Goal: Information Seeking & Learning: Learn about a topic

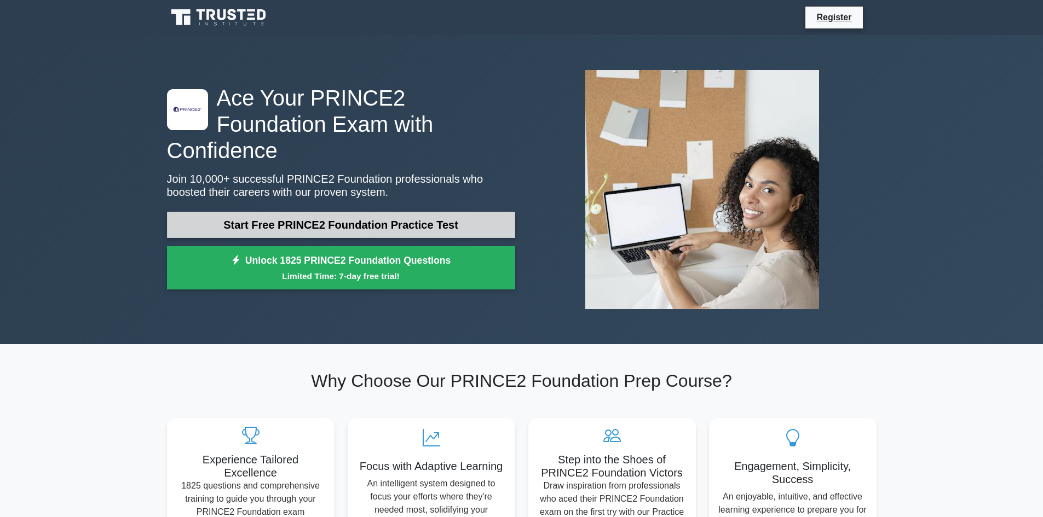
click at [231, 212] on link "Start Free PRINCE2 Foundation Practice Test" at bounding box center [341, 225] width 348 height 26
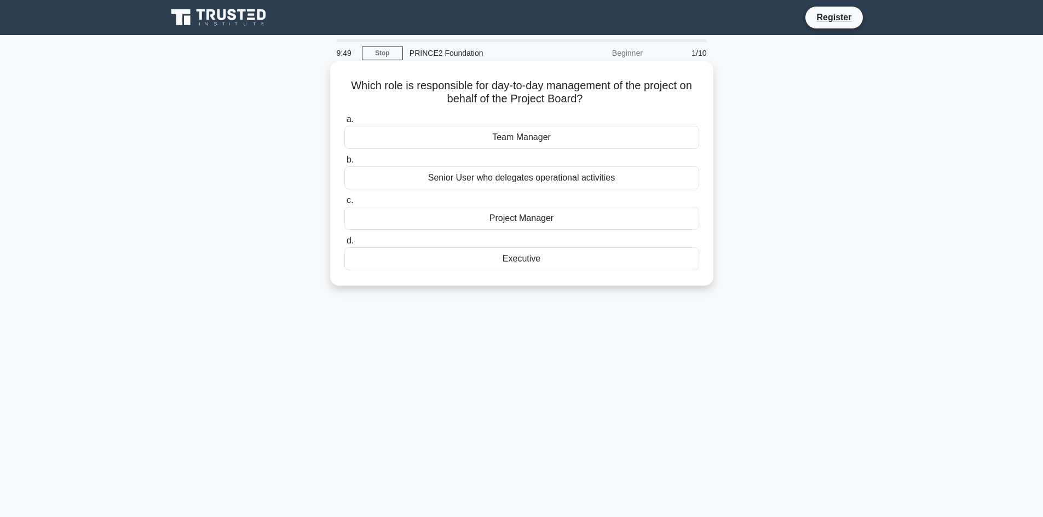
click at [470, 217] on div "Project Manager" at bounding box center [521, 218] width 355 height 23
click at [344, 204] on input "c. Project Manager" at bounding box center [344, 200] width 0 height 7
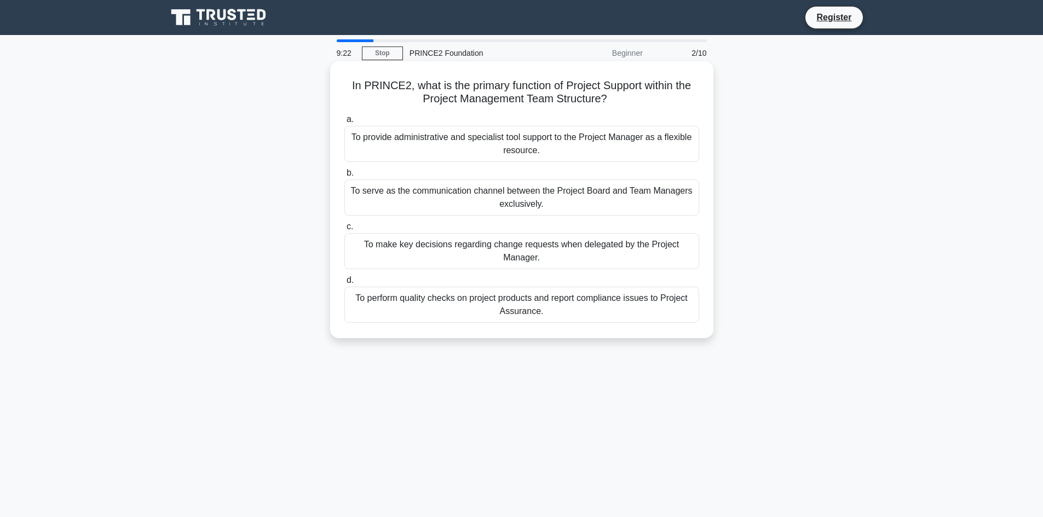
click at [542, 140] on div "To provide administrative and specialist tool support to the Project Manager as…" at bounding box center [521, 144] width 355 height 36
click at [344, 123] on input "a. To provide administrative and specialist tool support to the Project Manager…" at bounding box center [344, 119] width 0 height 7
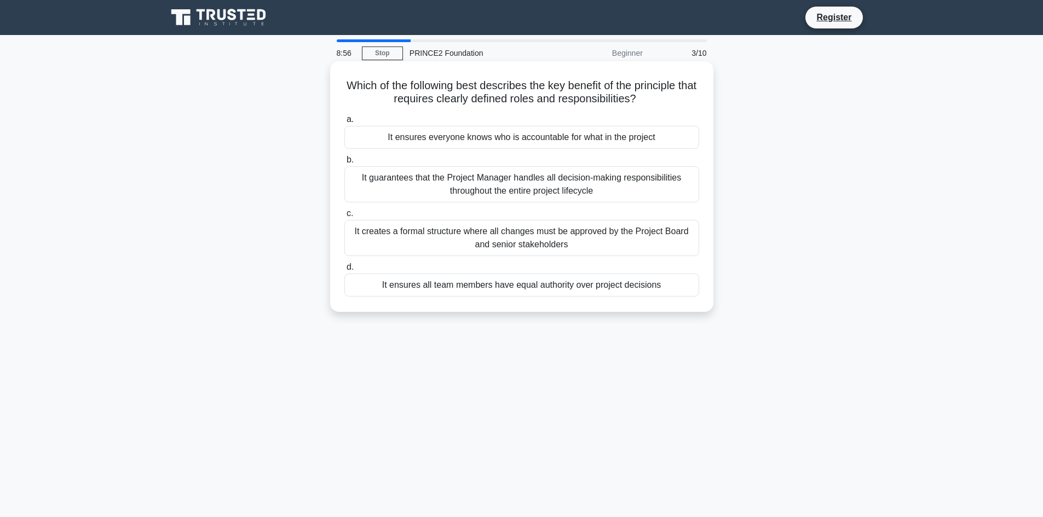
click at [469, 142] on div "It ensures everyone knows who is accountable for what in the project" at bounding box center [521, 137] width 355 height 23
click at [344, 123] on input "a. It ensures everyone knows who is accountable for what in the project" at bounding box center [344, 119] width 0 height 7
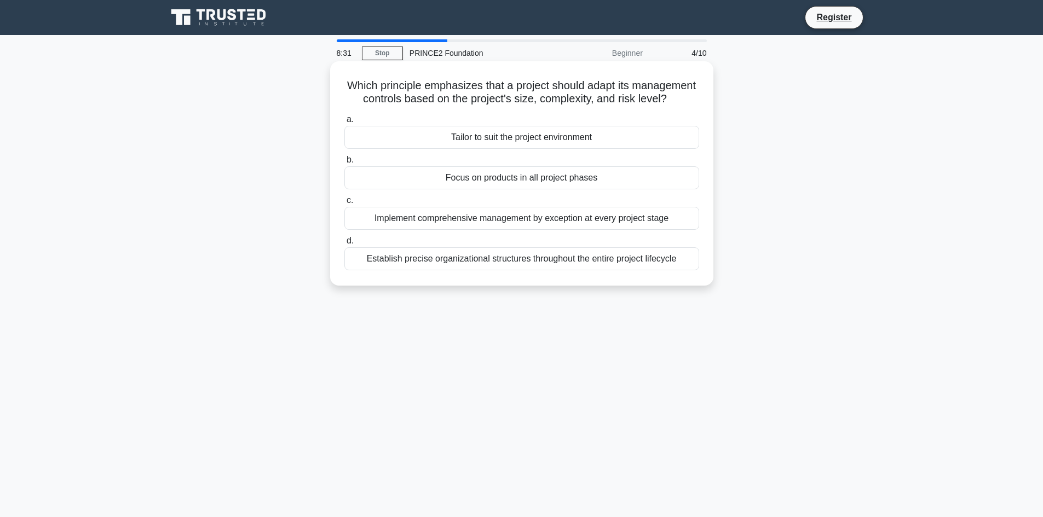
click at [514, 149] on div "Tailor to suit the project environment" at bounding box center [521, 137] width 355 height 23
click at [344, 123] on input "a. Tailor to suit the project environment" at bounding box center [344, 119] width 0 height 7
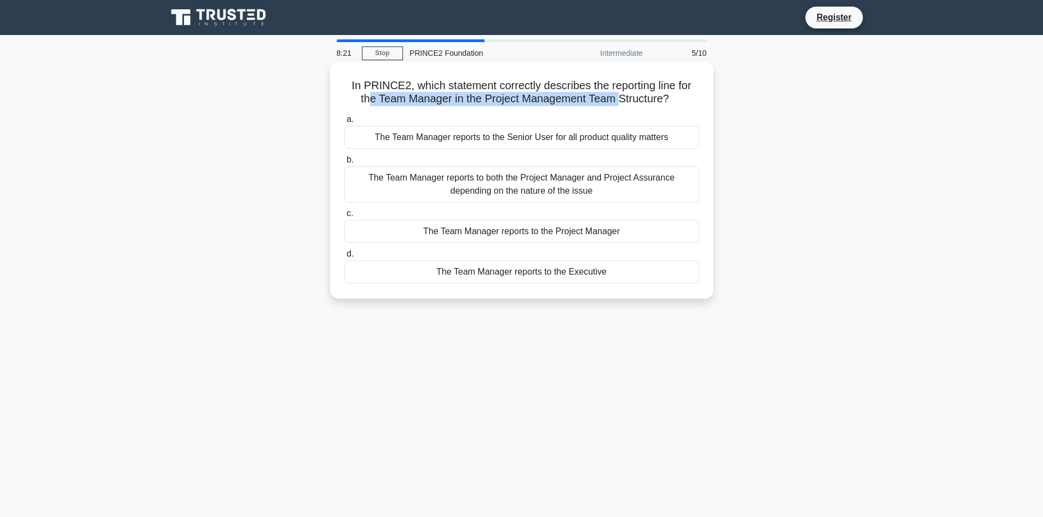
drag, startPoint x: 366, startPoint y: 103, endPoint x: 620, endPoint y: 101, distance: 254.1
click at [620, 101] on h5 "In PRINCE2, which statement correctly describes the reporting line for the Team…" at bounding box center [521, 92] width 357 height 27
click at [417, 85] on h5 "In PRINCE2, which statement correctly describes the reporting line for the Team…" at bounding box center [521, 92] width 357 height 27
click at [424, 238] on div "The Team Manager reports to the Project Manager" at bounding box center [521, 231] width 355 height 23
click at [344, 217] on input "c. The Team Manager reports to the Project Manager" at bounding box center [344, 213] width 0 height 7
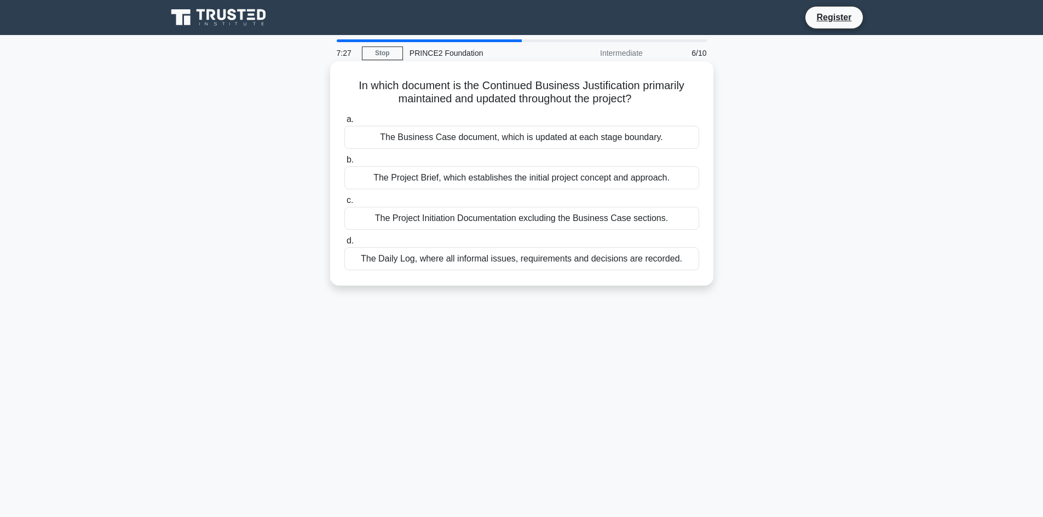
click at [463, 132] on div "The Business Case document, which is updated at each stage boundary." at bounding box center [521, 137] width 355 height 23
click at [344, 123] on input "a. The Business Case document, which is updated at each stage boundary." at bounding box center [344, 119] width 0 height 7
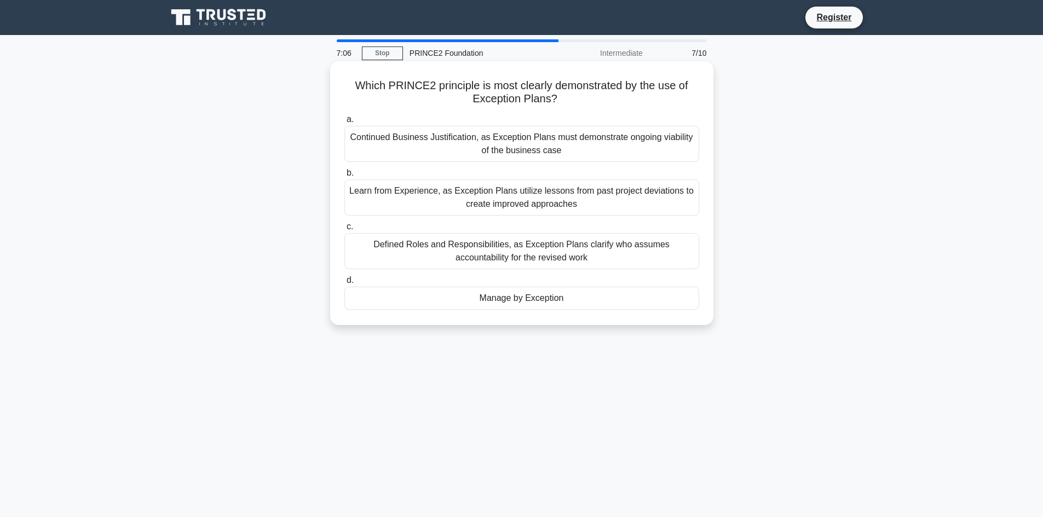
click at [457, 257] on div "Defined Roles and Responsibilities, as Exception Plans clarify who assumes acco…" at bounding box center [521, 251] width 355 height 36
click at [344, 231] on input "c. Defined Roles and Responsibilities, as Exception Plans clarify who assumes a…" at bounding box center [344, 226] width 0 height 7
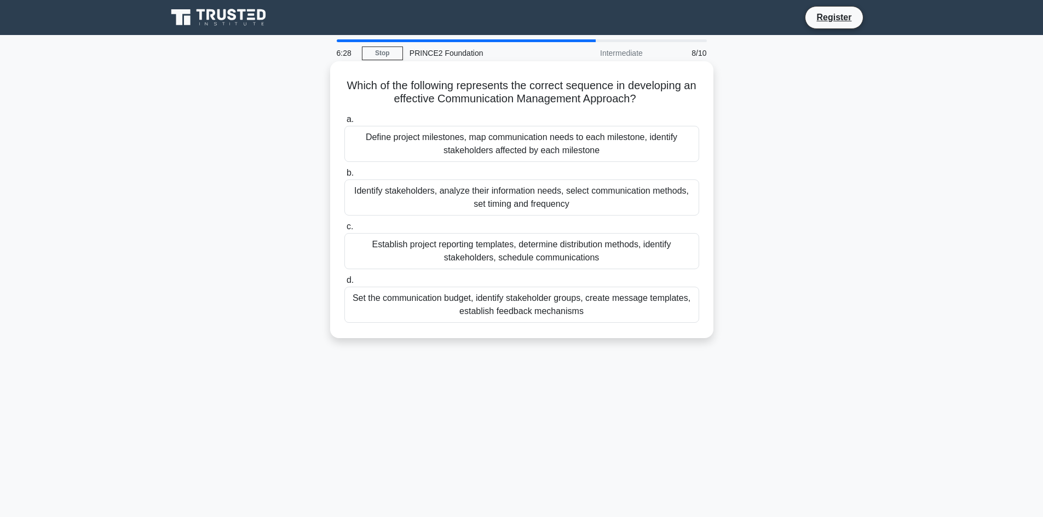
click at [453, 145] on div "Define project milestones, map communication needs to each milestone, identify …" at bounding box center [521, 144] width 355 height 36
click at [344, 123] on input "a. Define project milestones, map communication needs to each milestone, identi…" at bounding box center [344, 119] width 0 height 7
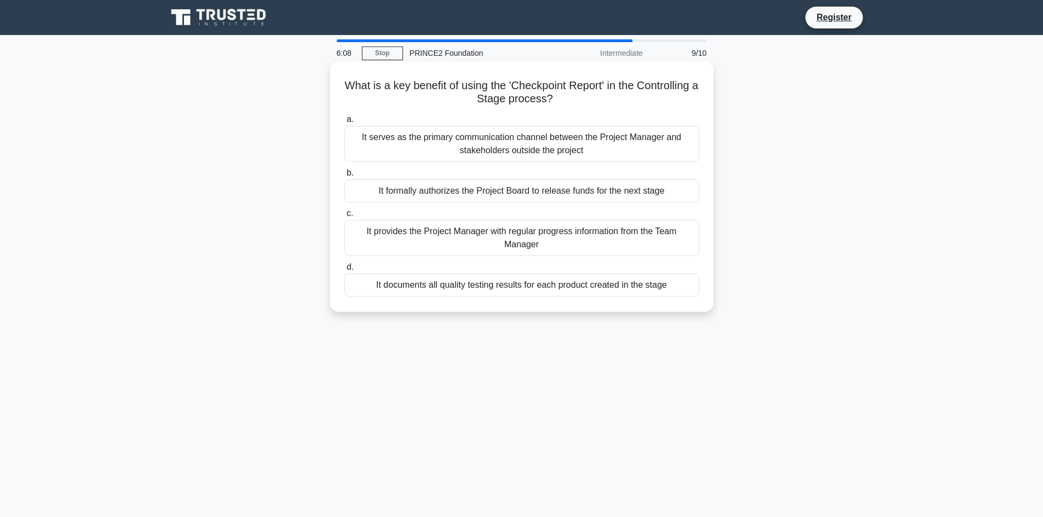
click at [537, 242] on div "It provides the Project Manager with regular progress information from the Team…" at bounding box center [521, 238] width 355 height 36
click at [344, 217] on input "c. It provides the Project Manager with regular progress information from the T…" at bounding box center [344, 213] width 0 height 7
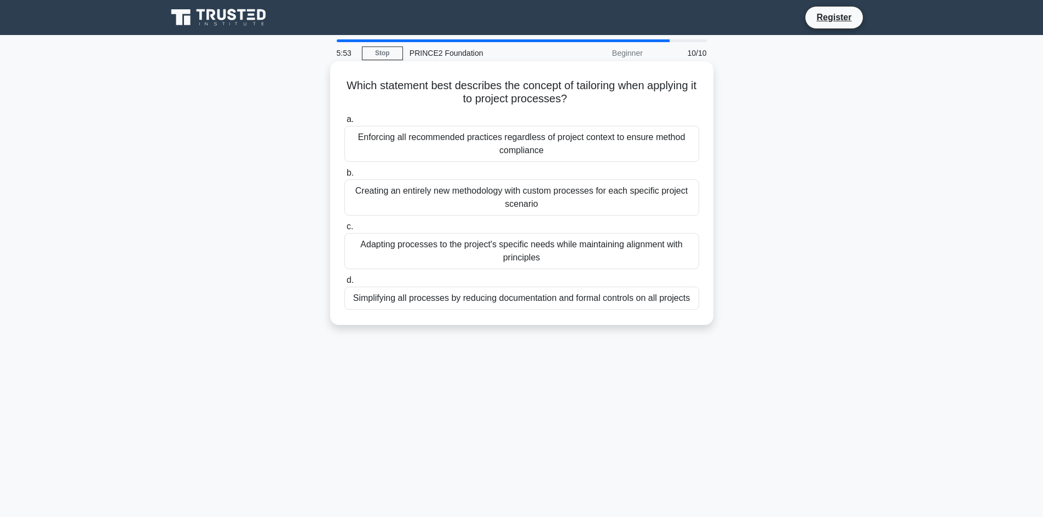
click at [537, 243] on div "Adapting processes to the project's specific needs while maintaining alignment …" at bounding box center [521, 251] width 355 height 36
click at [344, 231] on input "c. Adapting processes to the project's specific needs while maintaining alignme…" at bounding box center [344, 226] width 0 height 7
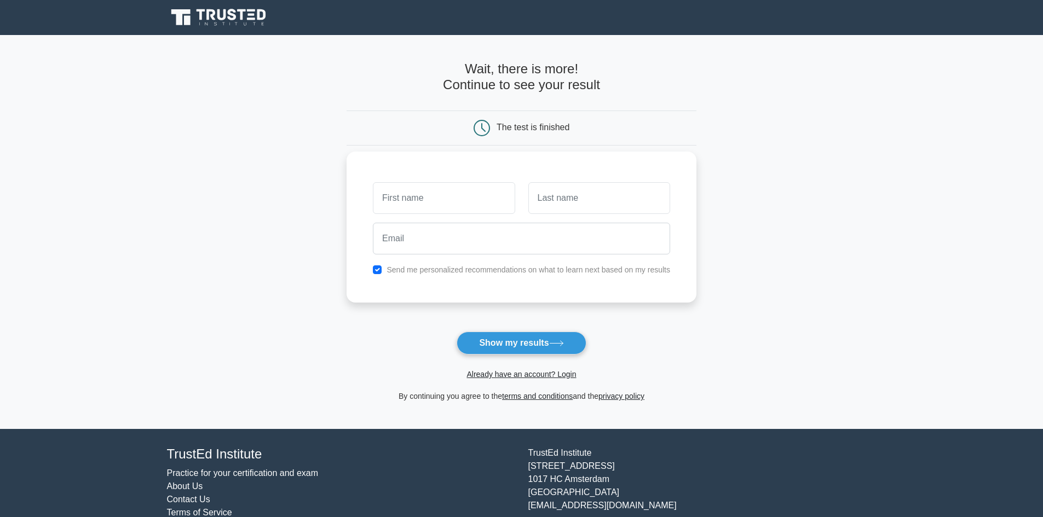
click at [438, 193] on input "text" at bounding box center [444, 198] width 142 height 32
type input "jakub"
click at [583, 213] on input "chrapaa" at bounding box center [599, 198] width 142 height 32
type input "chrappa"
click at [571, 271] on label "Send me personalized recommendations on what to learn next based on my results" at bounding box center [529, 270] width 284 height 9
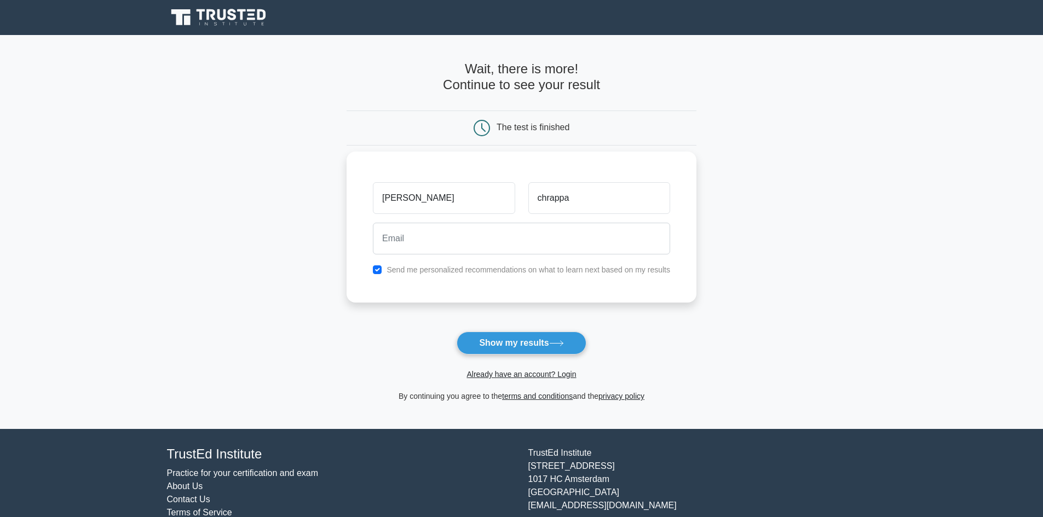
click at [379, 265] on div "Send me personalized recommendations on what to learn next based on my results" at bounding box center [521, 269] width 310 height 13
click at [399, 233] on input "email" at bounding box center [521, 239] width 297 height 32
click at [382, 272] on input "checkbox" at bounding box center [377, 270] width 9 height 9
checkbox input "false"
click at [387, 248] on input "email" at bounding box center [521, 239] width 297 height 32
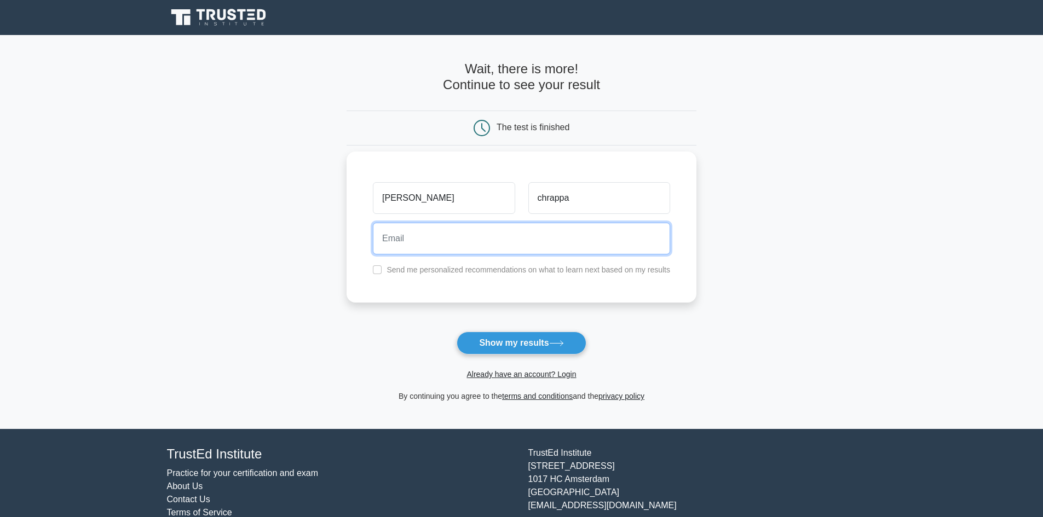
type input "kubino321@gmail.com"
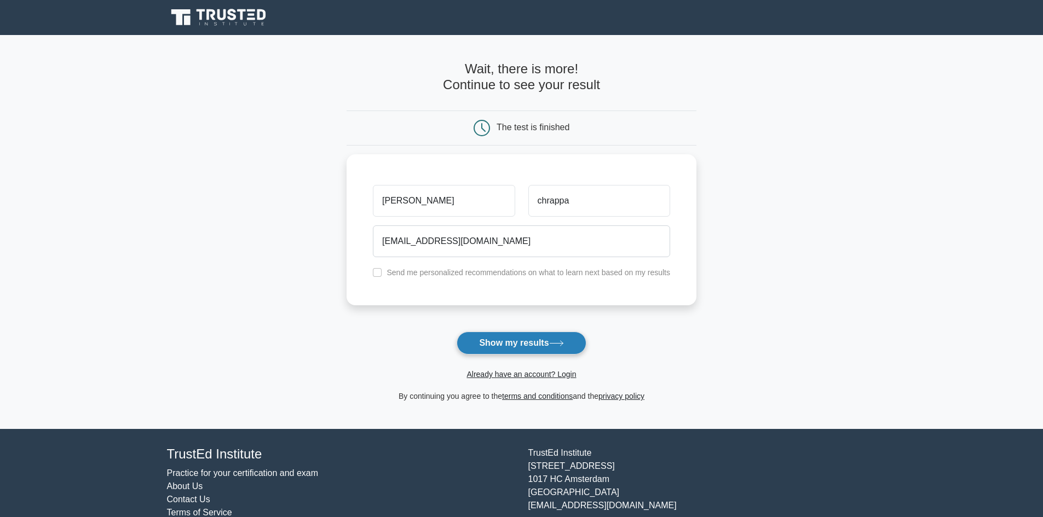
click at [529, 341] on button "Show my results" at bounding box center [521, 343] width 129 height 23
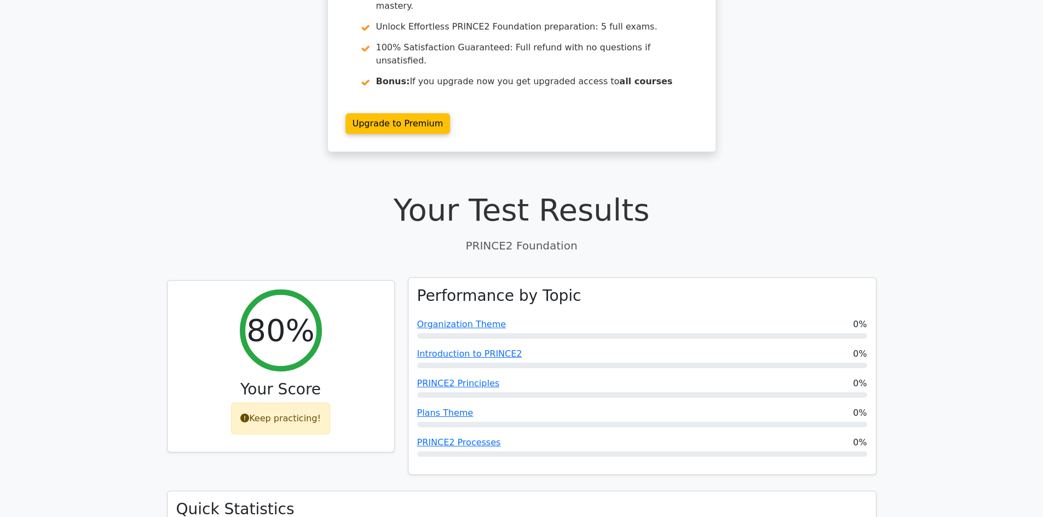
scroll to position [110, 0]
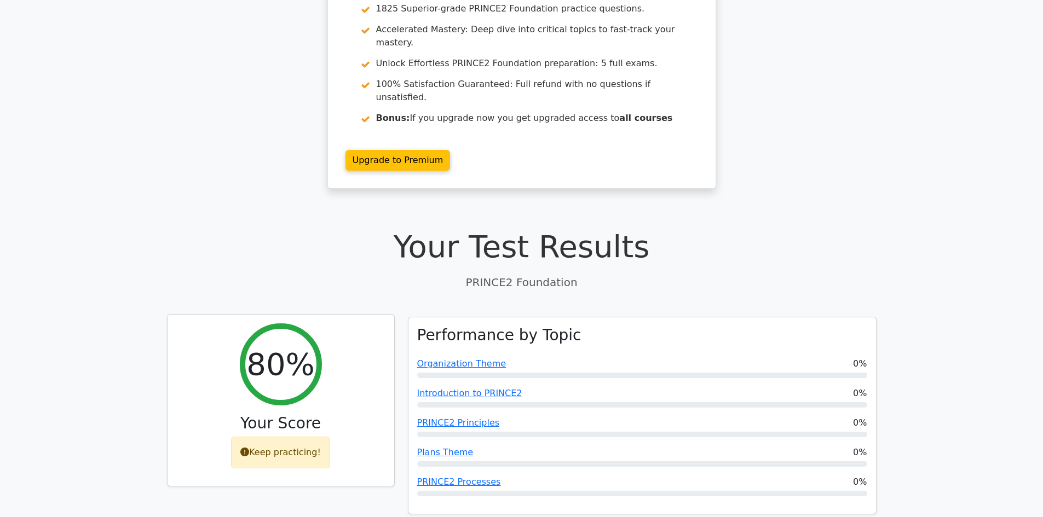
click at [246, 448] on icon at bounding box center [244, 452] width 9 height 9
click at [277, 437] on div "Keep practicing!" at bounding box center [280, 453] width 99 height 32
click at [287, 437] on div "Keep practicing!" at bounding box center [280, 453] width 99 height 32
click at [300, 437] on div "Keep practicing!" at bounding box center [280, 453] width 99 height 32
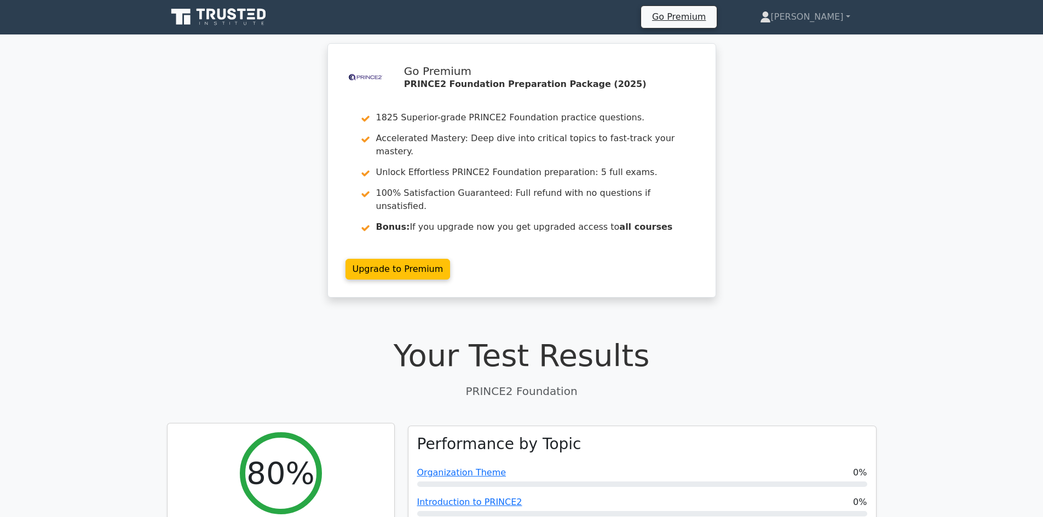
scroll to position [0, 0]
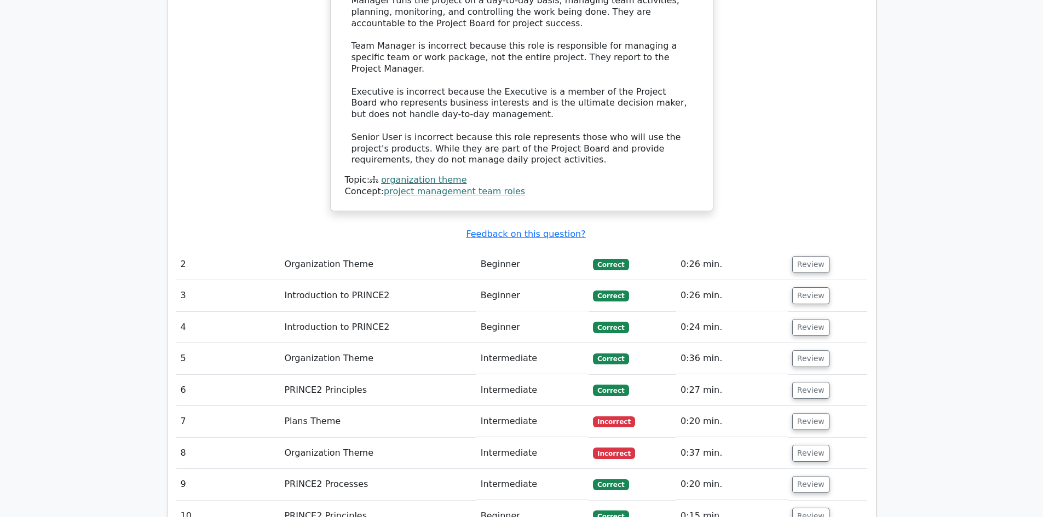
scroll to position [1205, 0]
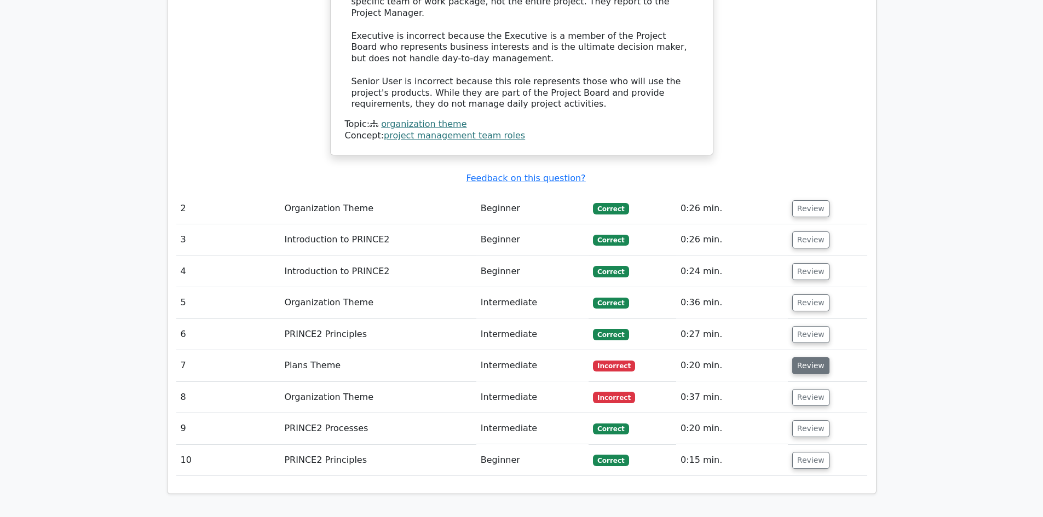
click at [809, 358] on button "Review" at bounding box center [810, 366] width 37 height 17
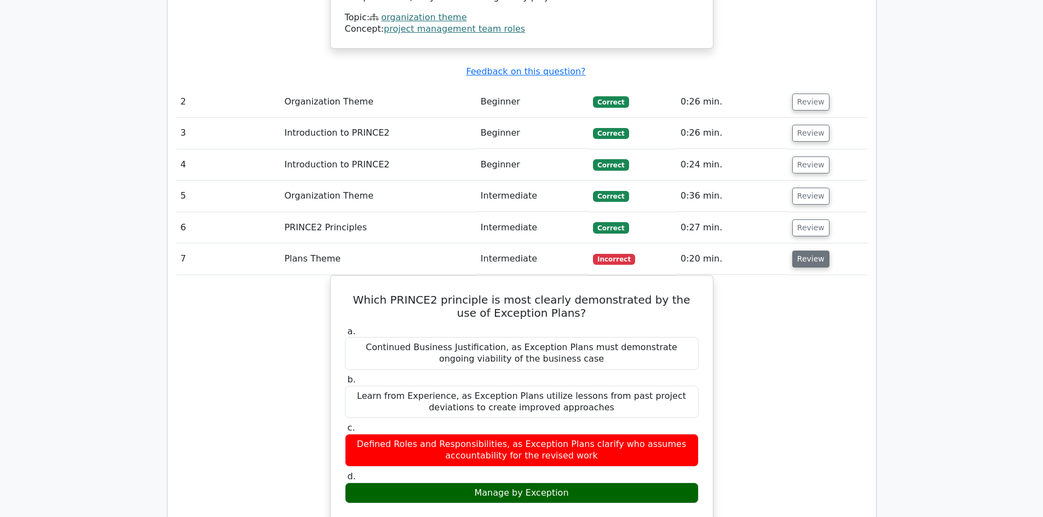
scroll to position [1314, 0]
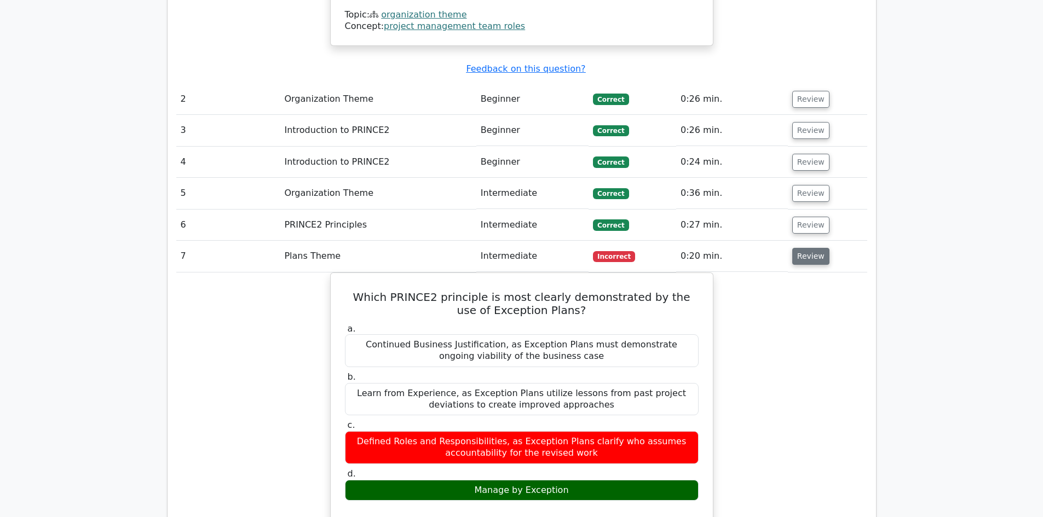
click at [797, 248] on button "Review" at bounding box center [810, 256] width 37 height 17
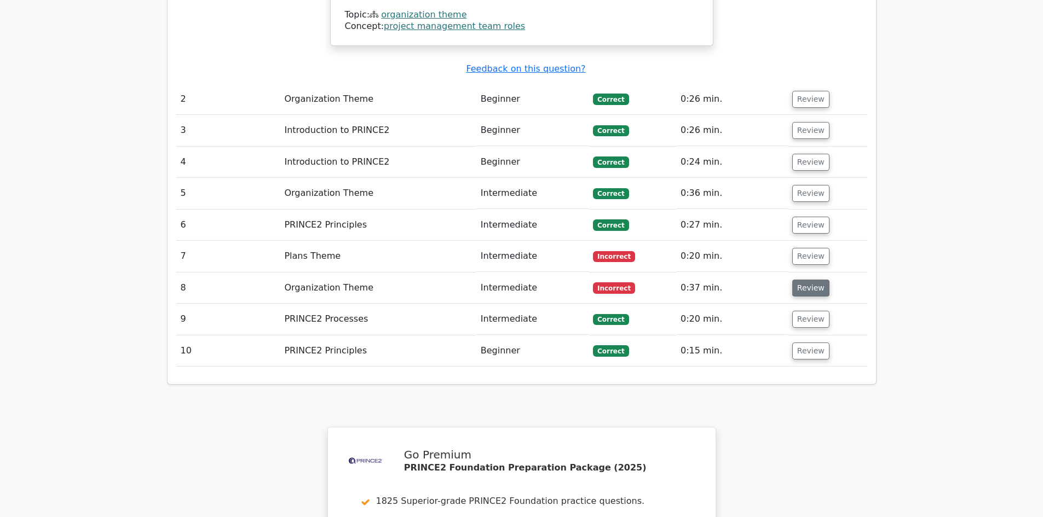
click at [798, 280] on button "Review" at bounding box center [810, 288] width 37 height 17
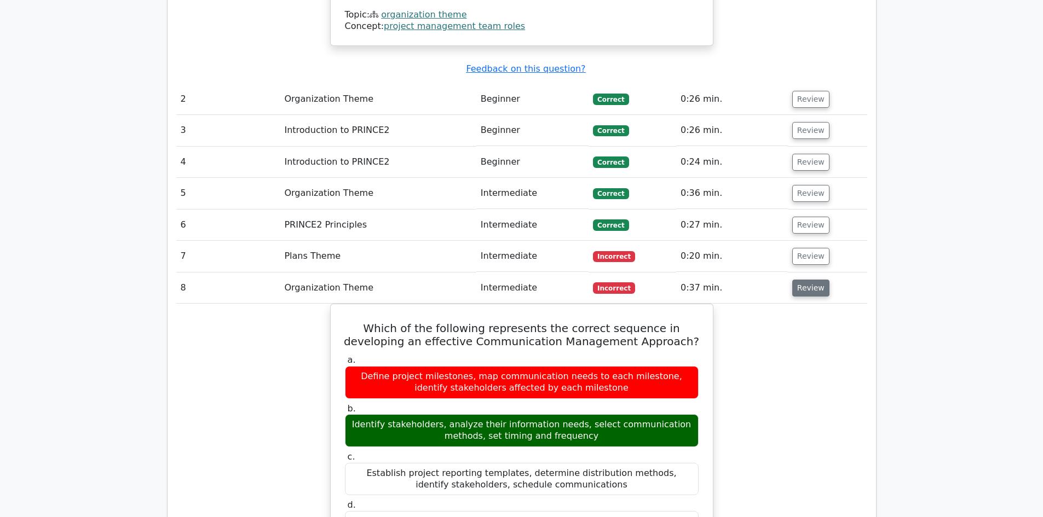
click at [798, 280] on button "Review" at bounding box center [810, 288] width 37 height 17
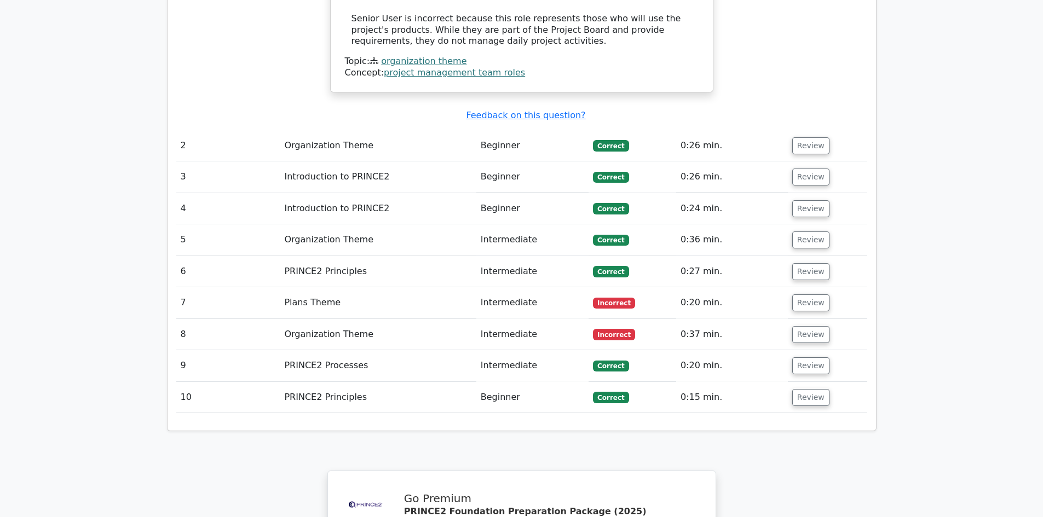
scroll to position [1259, 0]
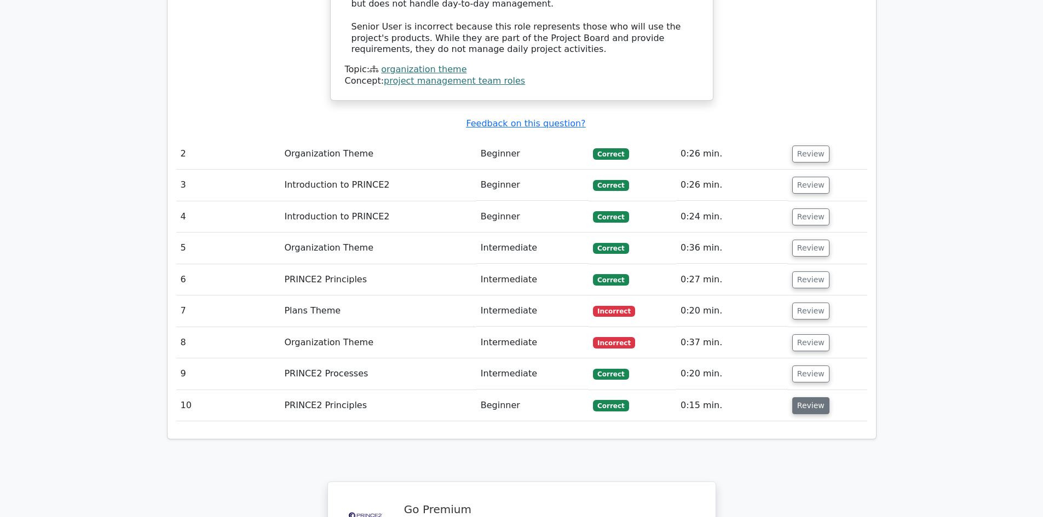
click at [818, 398] on button "Review" at bounding box center [810, 406] width 37 height 17
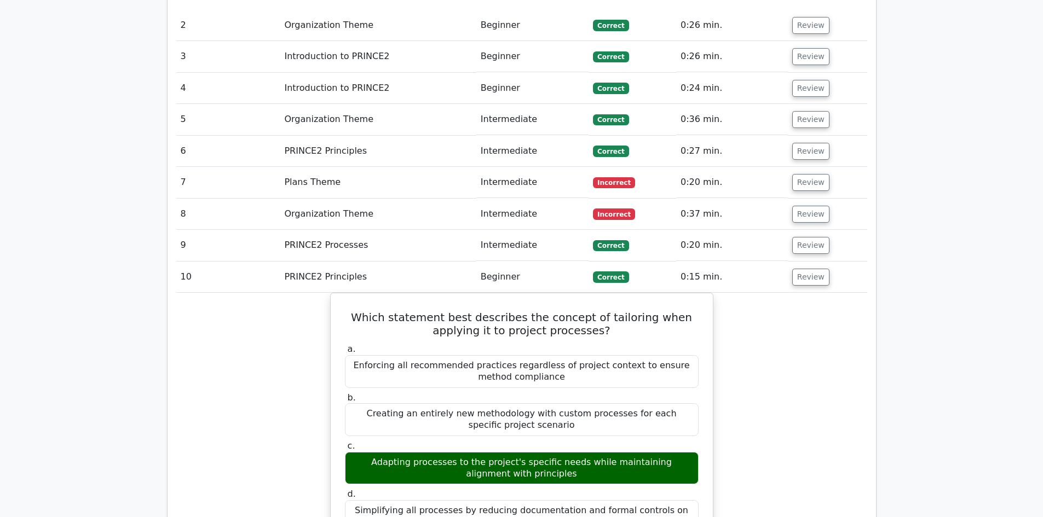
scroll to position [1369, 0]
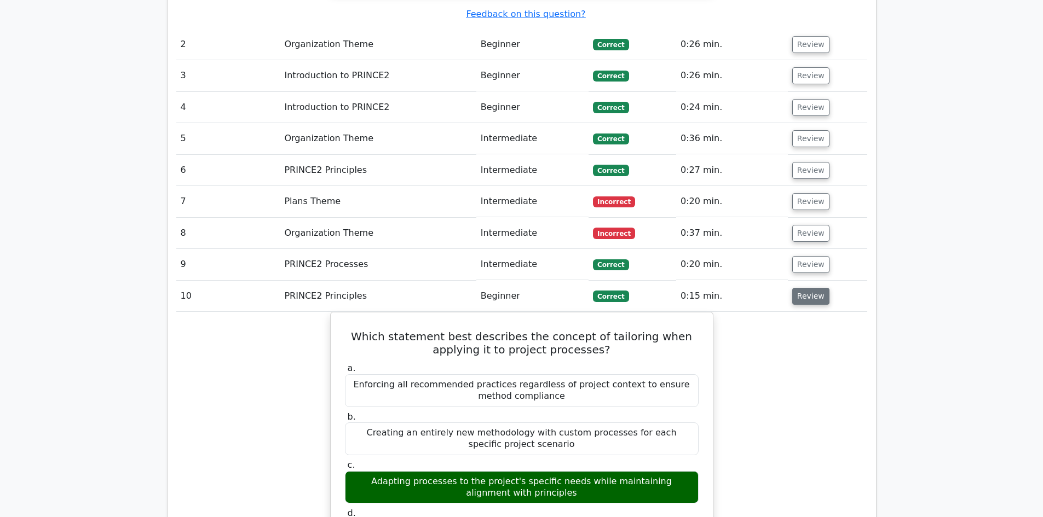
click at [809, 288] on button "Review" at bounding box center [810, 296] width 37 height 17
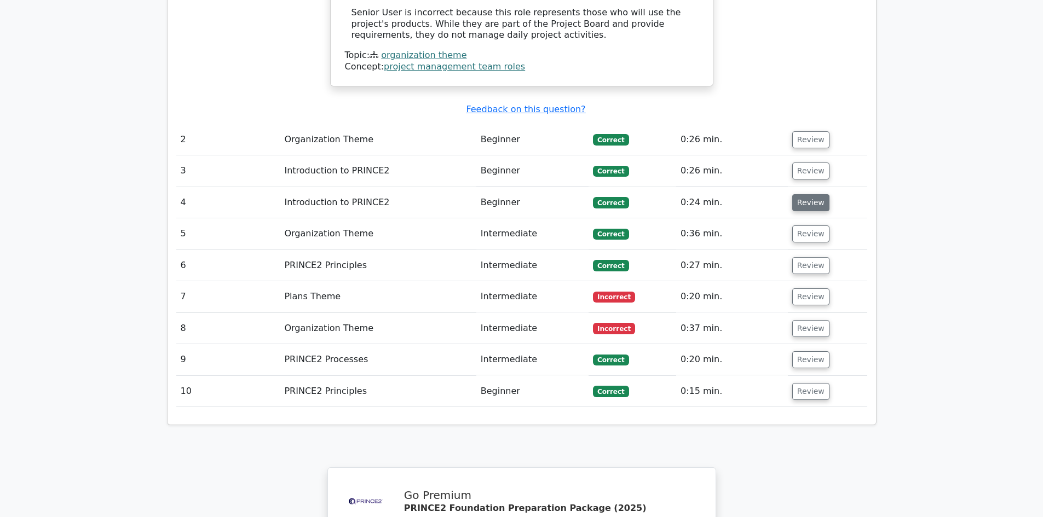
scroll to position [1259, 0]
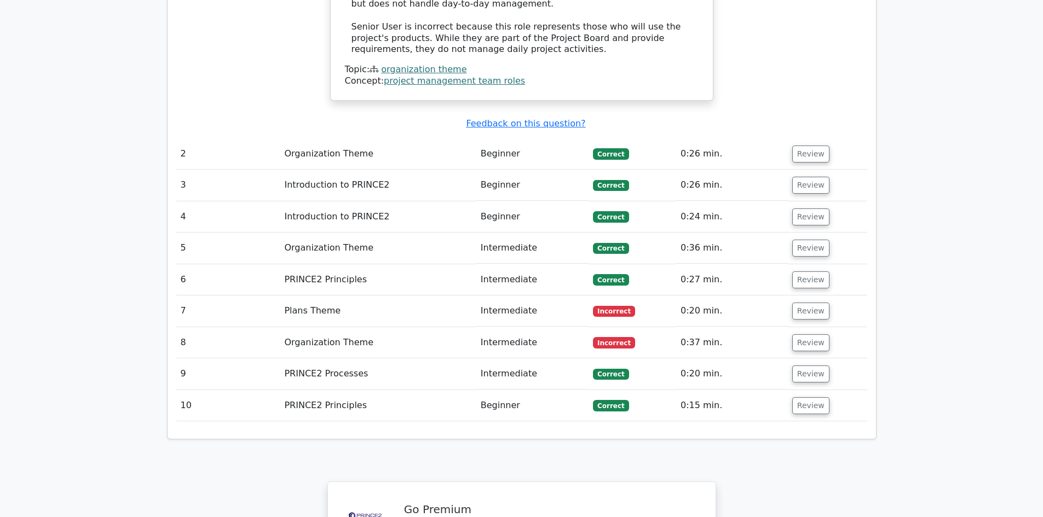
click at [796, 139] on td "Review" at bounding box center [827, 154] width 79 height 31
click at [796, 146] on button "Review" at bounding box center [810, 154] width 37 height 17
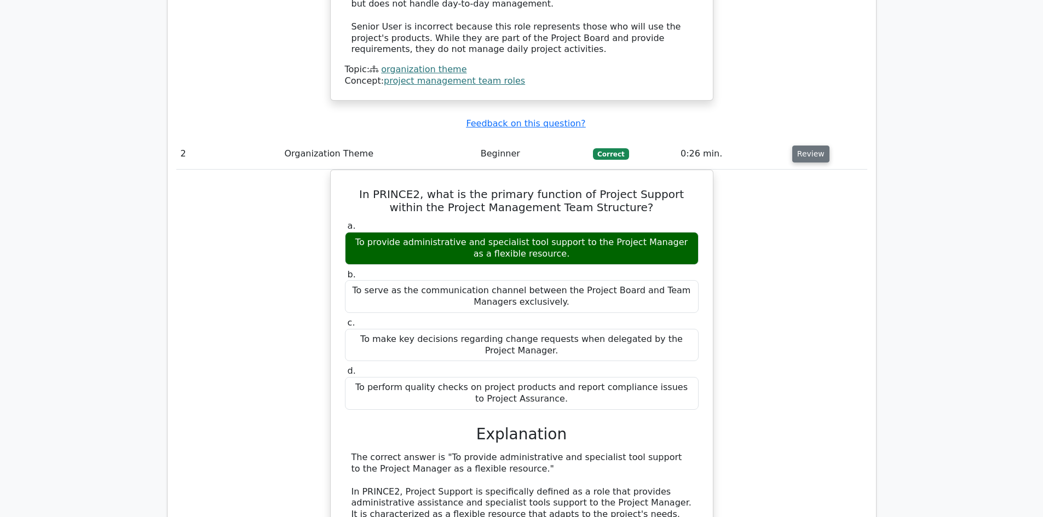
click at [795, 146] on button "Review" at bounding box center [810, 154] width 37 height 17
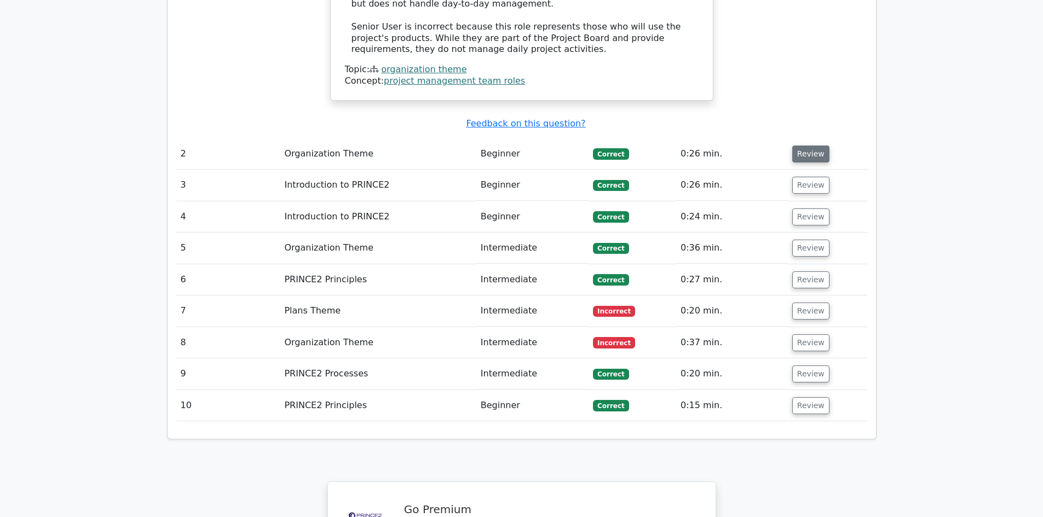
click at [795, 146] on button "Review" at bounding box center [810, 154] width 37 height 17
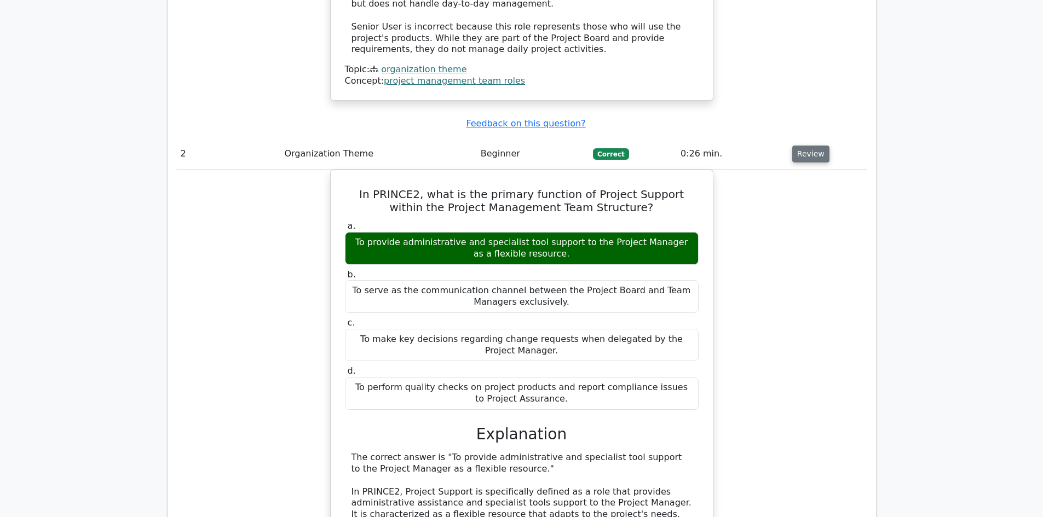
click at [795, 146] on button "Review" at bounding box center [810, 154] width 37 height 17
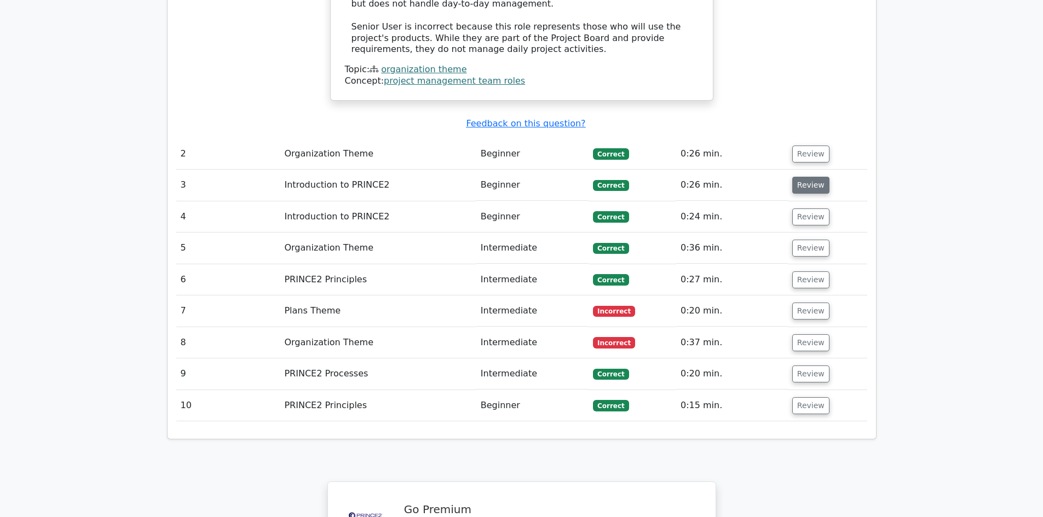
click at [801, 177] on button "Review" at bounding box center [810, 185] width 37 height 17
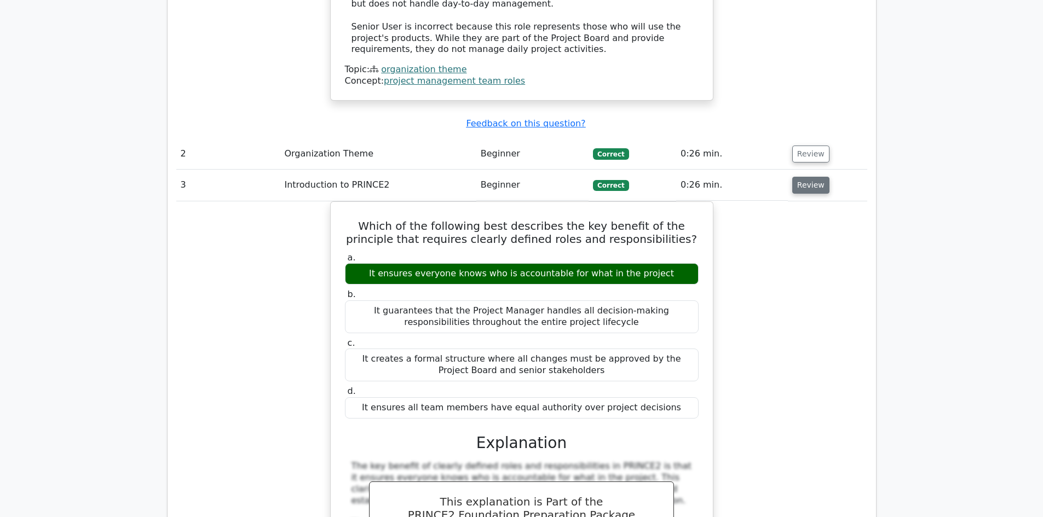
click at [801, 177] on button "Review" at bounding box center [810, 185] width 37 height 17
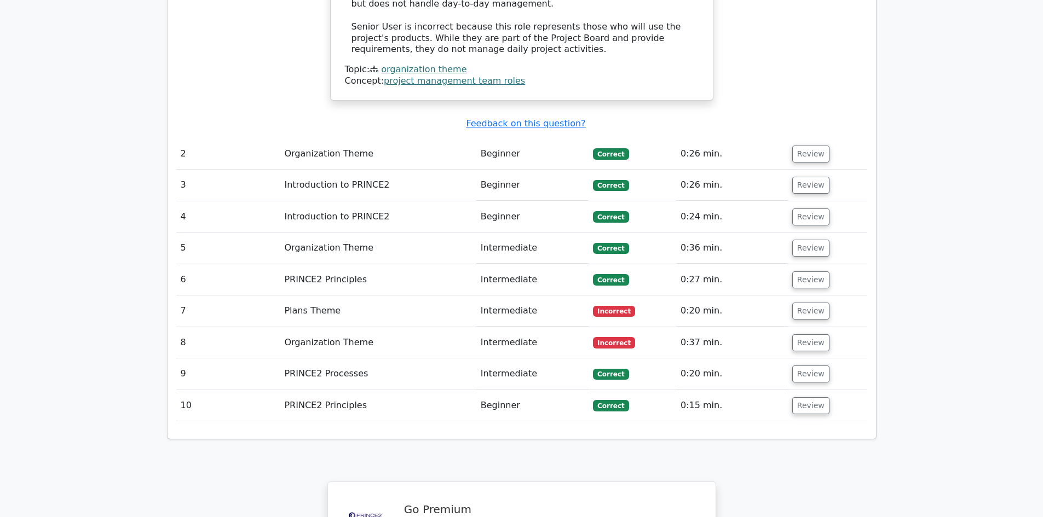
click at [802, 202] on td "Review" at bounding box center [827, 217] width 79 height 31
click at [804, 209] on button "Review" at bounding box center [810, 217] width 37 height 17
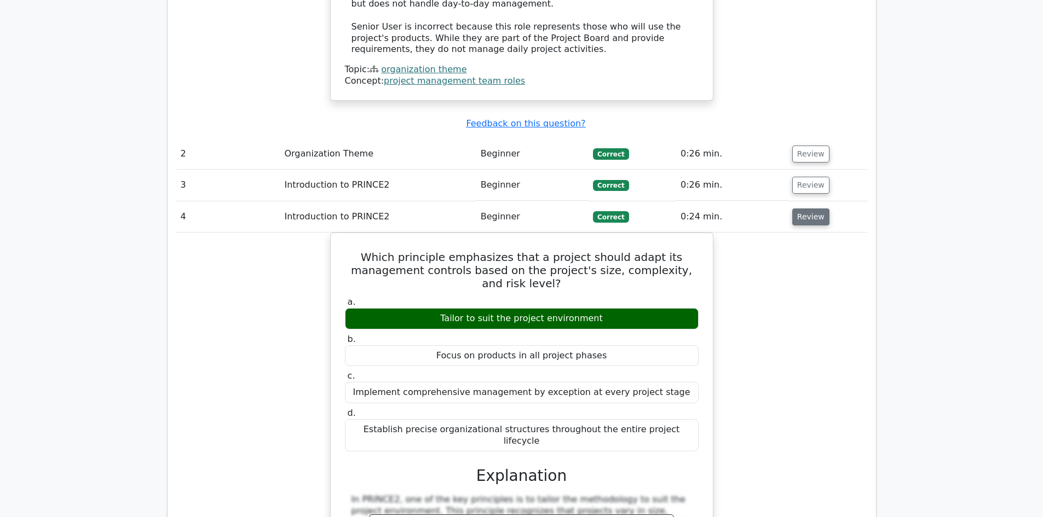
click at [804, 209] on button "Review" at bounding box center [810, 217] width 37 height 17
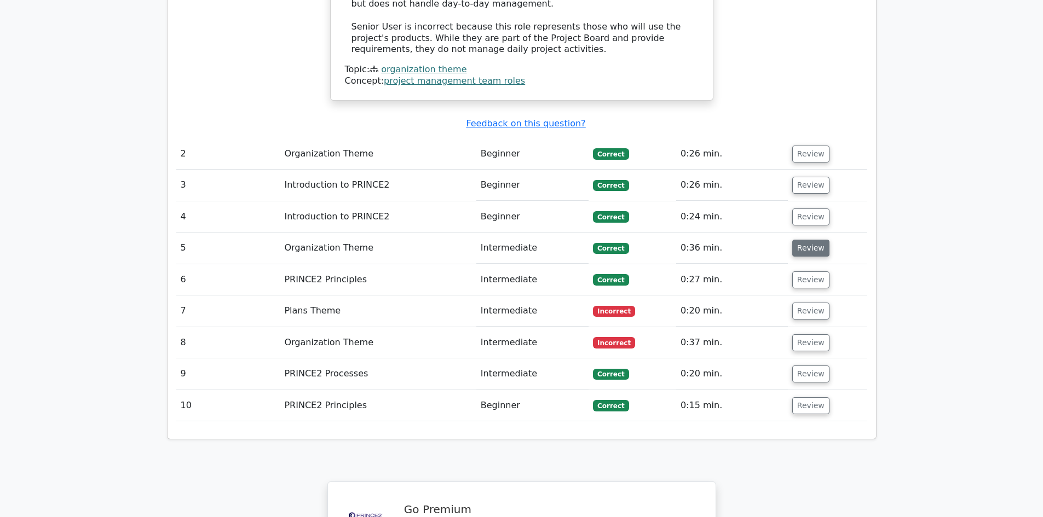
click at [808, 240] on button "Review" at bounding box center [810, 248] width 37 height 17
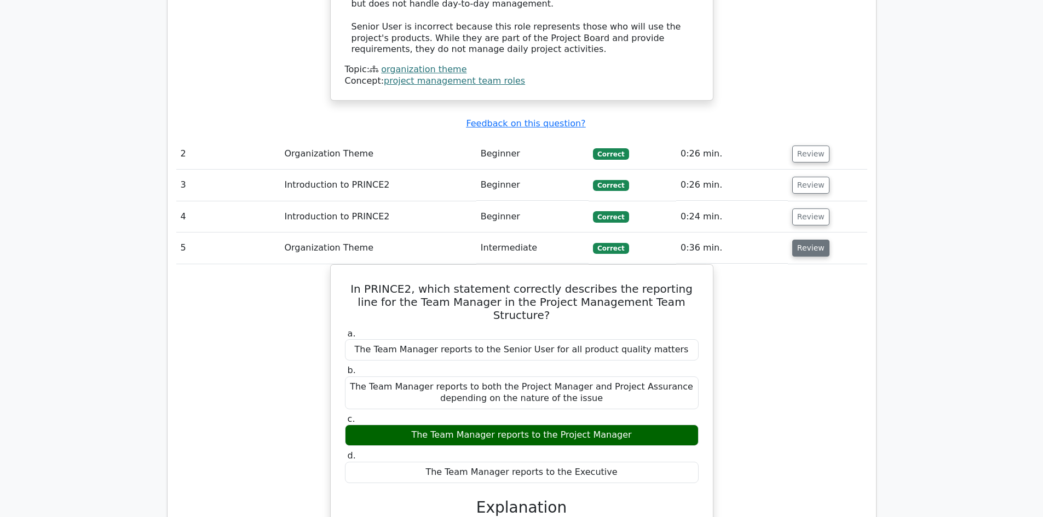
click at [808, 240] on button "Review" at bounding box center [810, 248] width 37 height 17
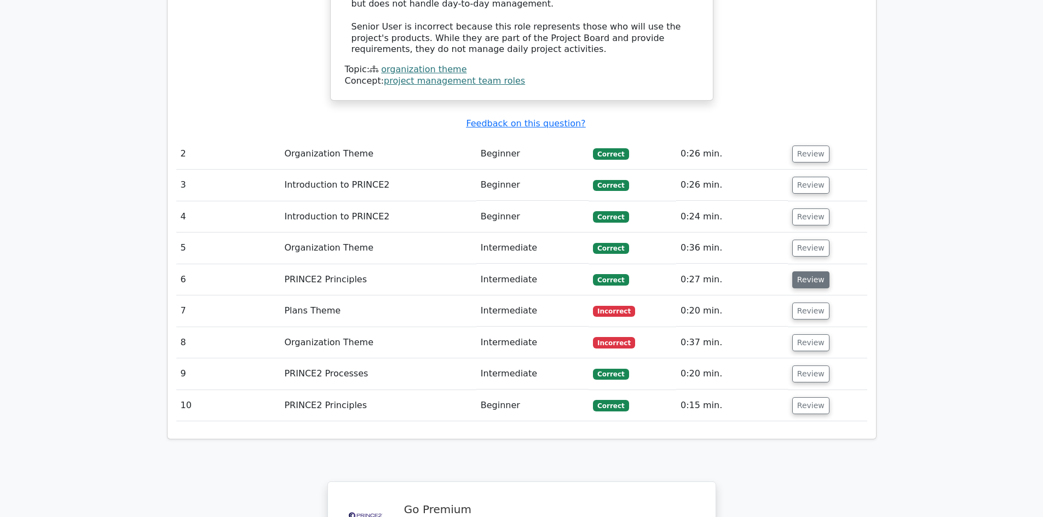
click at [816, 272] on button "Review" at bounding box center [810, 280] width 37 height 17
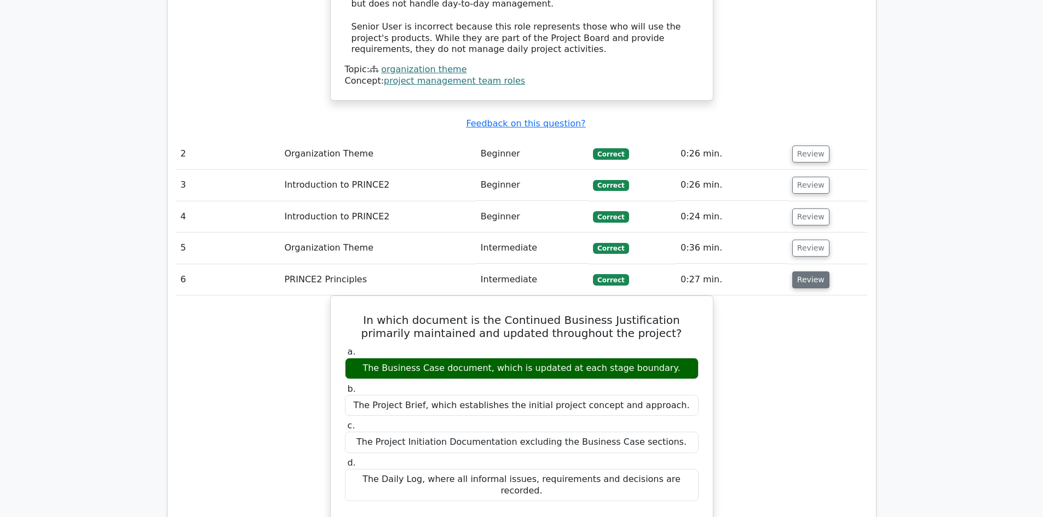
click at [816, 272] on button "Review" at bounding box center [810, 280] width 37 height 17
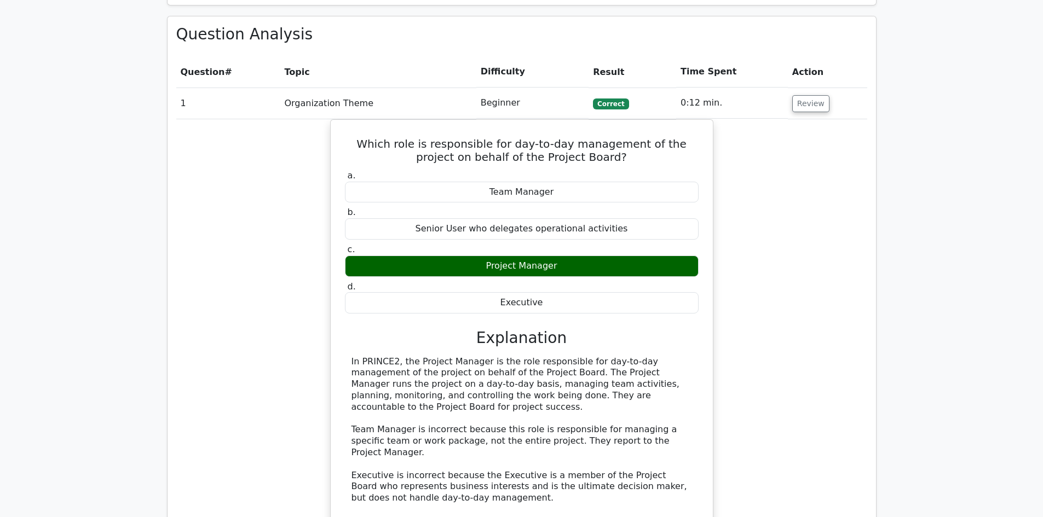
scroll to position [712, 0]
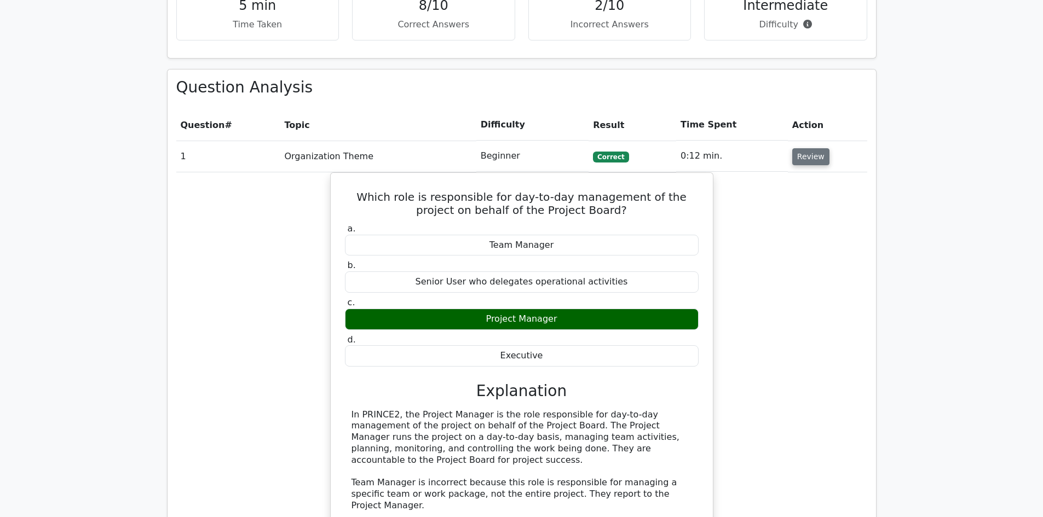
click at [804, 148] on button "Review" at bounding box center [810, 156] width 37 height 17
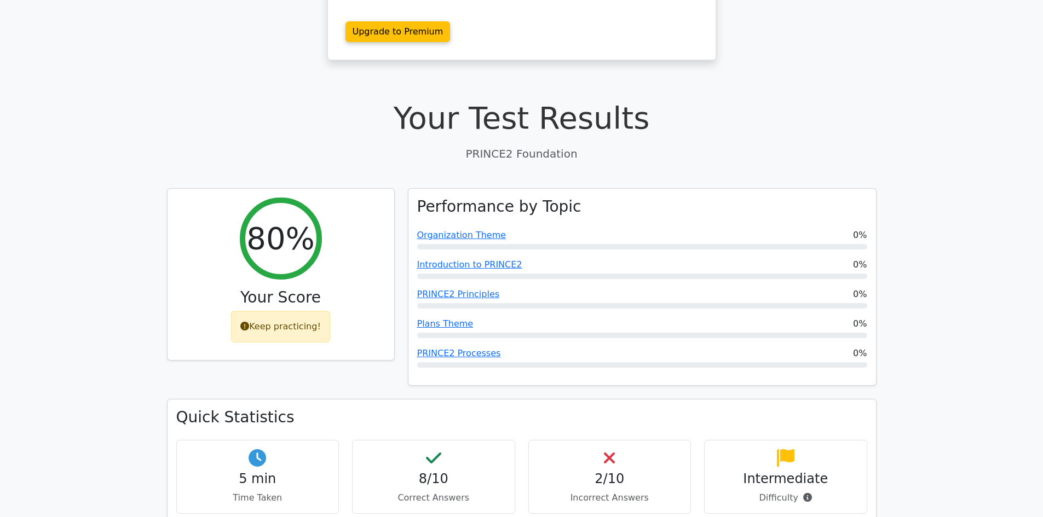
scroll to position [219, 0]
